Goal: Information Seeking & Learning: Find specific fact

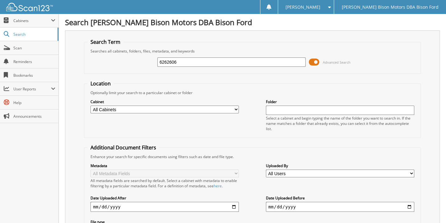
type input "6262606"
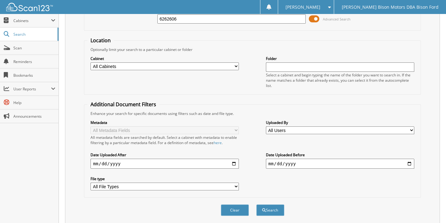
scroll to position [125, 0]
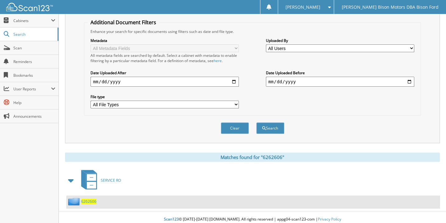
click at [88, 199] on span "6262606" at bounding box center [88, 201] width 15 height 5
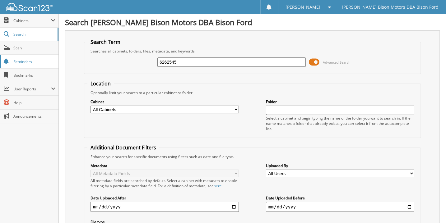
type input "6262545"
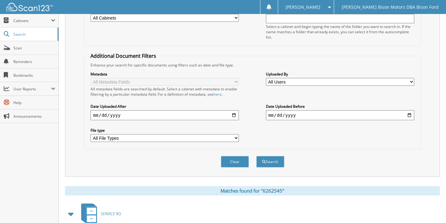
scroll to position [113, 0]
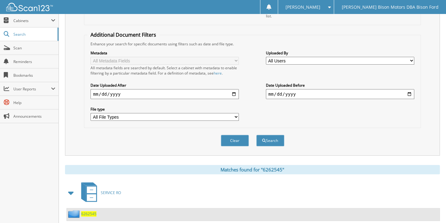
click at [90, 211] on span "6262545" at bounding box center [88, 213] width 15 height 5
